Goal: Task Accomplishment & Management: Manage account settings

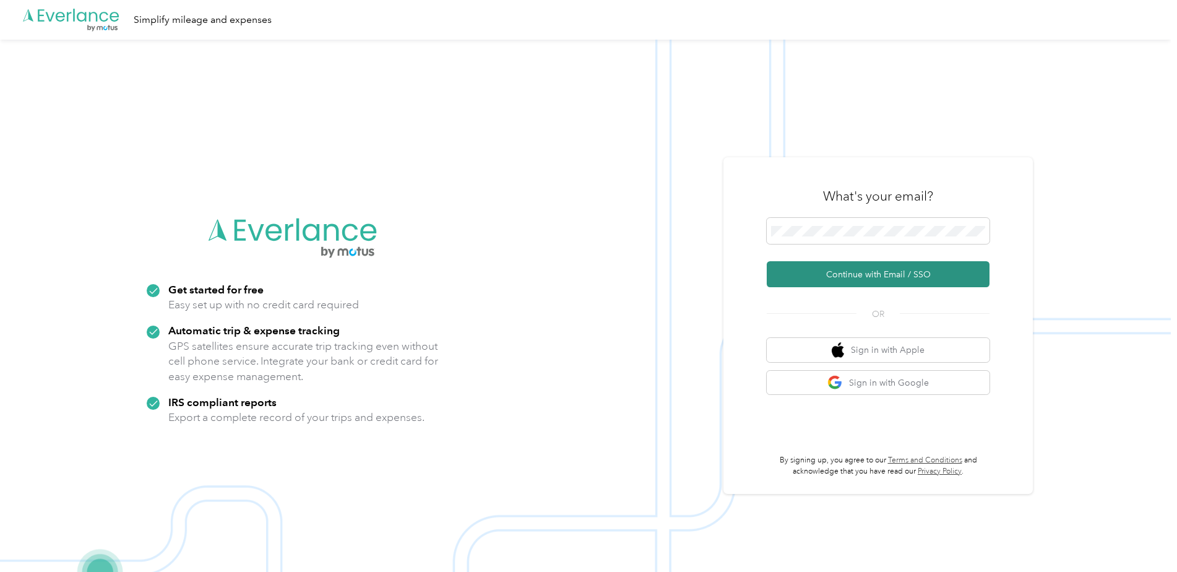
click at [889, 278] on button "Continue with Email / SSO" at bounding box center [878, 274] width 223 height 26
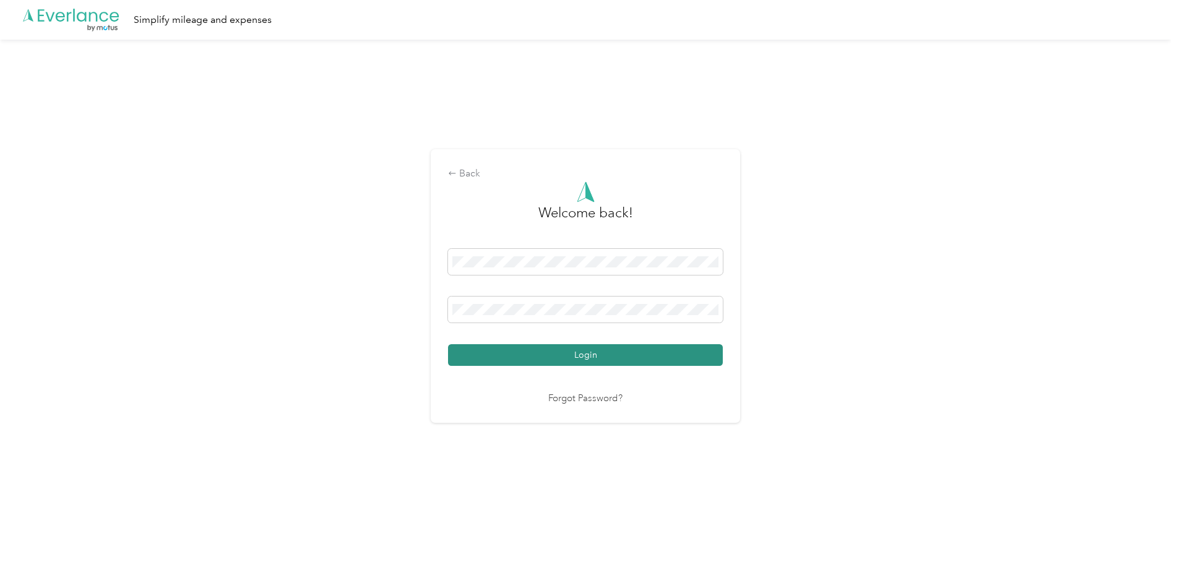
click at [568, 355] on button "Login" at bounding box center [585, 355] width 275 height 22
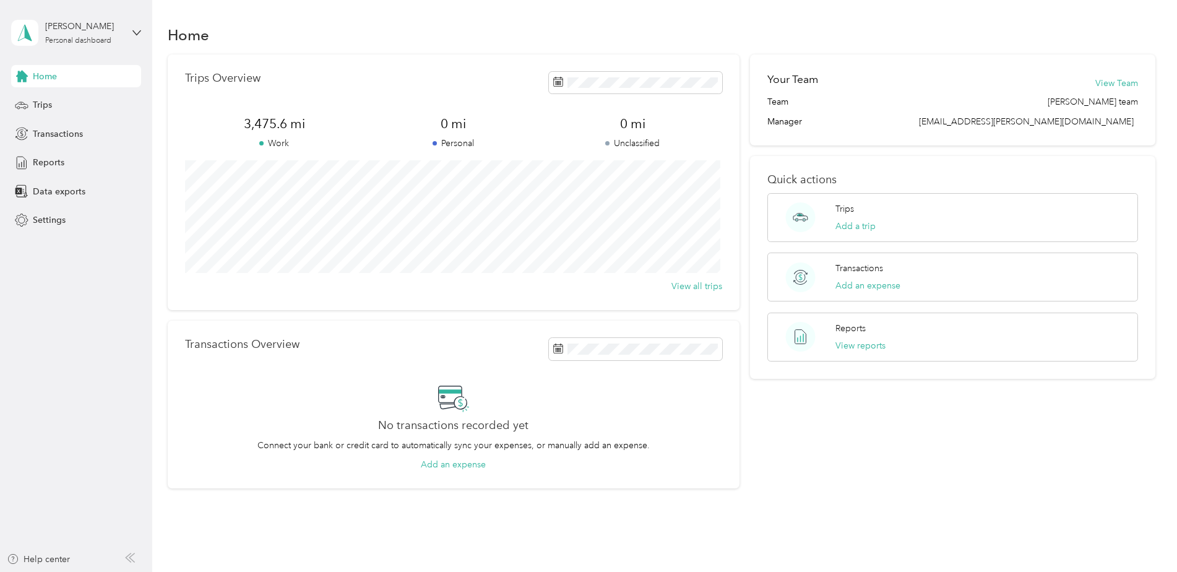
click at [1032, 438] on div "Your Team View Team Team [PERSON_NAME] team Manager [EMAIL_ADDRESS][PERSON_NAME…" at bounding box center [952, 271] width 405 height 435
click at [91, 108] on div "Trips" at bounding box center [76, 105] width 130 height 22
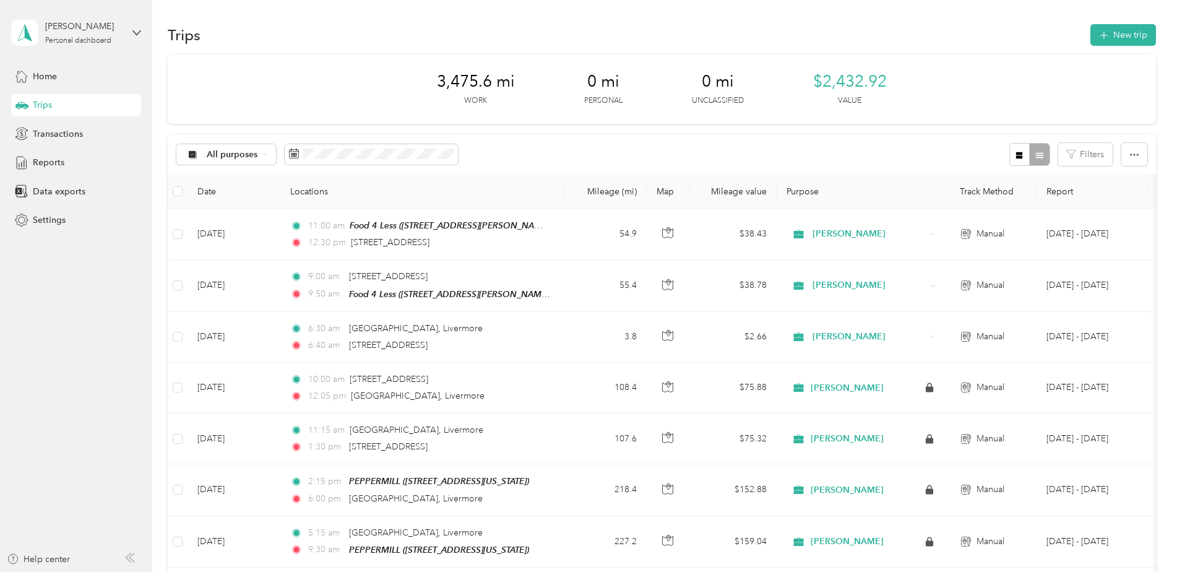
click at [984, 81] on div "3,475.6 mi Work 0 mi Personal 0 mi Unclassified $2,432.92 Value" at bounding box center [662, 88] width 989 height 69
